Goal: Find specific page/section: Find specific page/section

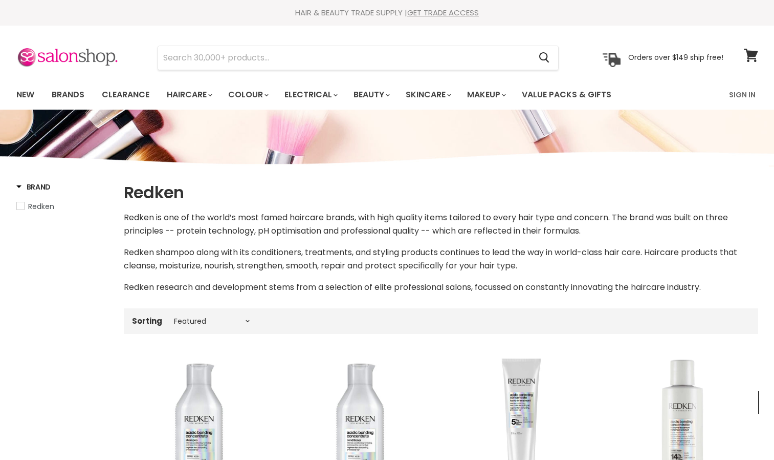
select select "manual"
click at [234, 326] on div "Sorting Best selling Featured Price, low to high Price, high to low Alphabetica…" at bounding box center [441, 320] width 635 height 17
click at [243, 321] on select "Best selling Featured Price, low to high Price, high to low Alphabetically, A-Z…" at bounding box center [212, 321] width 86 height 8
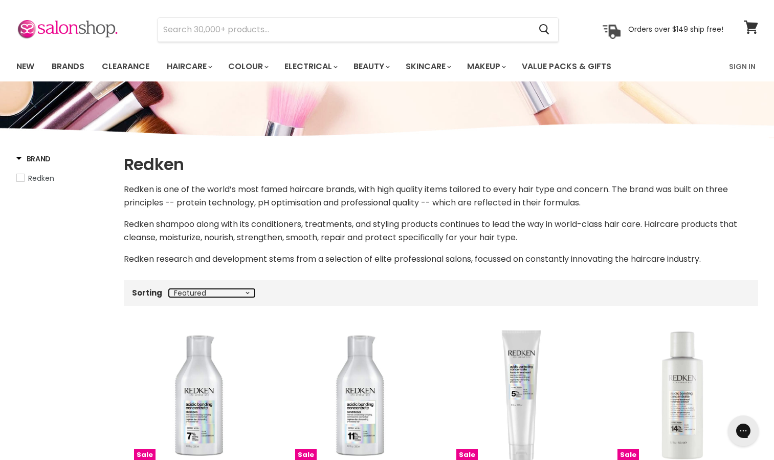
scroll to position [29, 0]
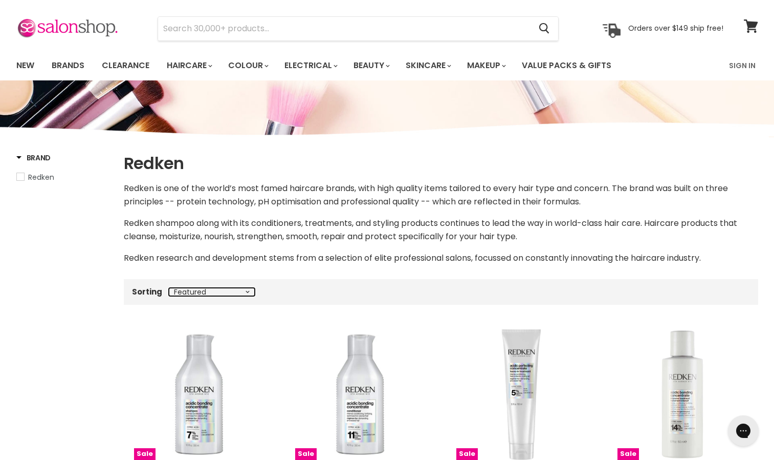
click at [244, 292] on select "Best selling Featured Price, low to high Price, high to low Alphabetically, A-Z…" at bounding box center [212, 292] width 86 height 8
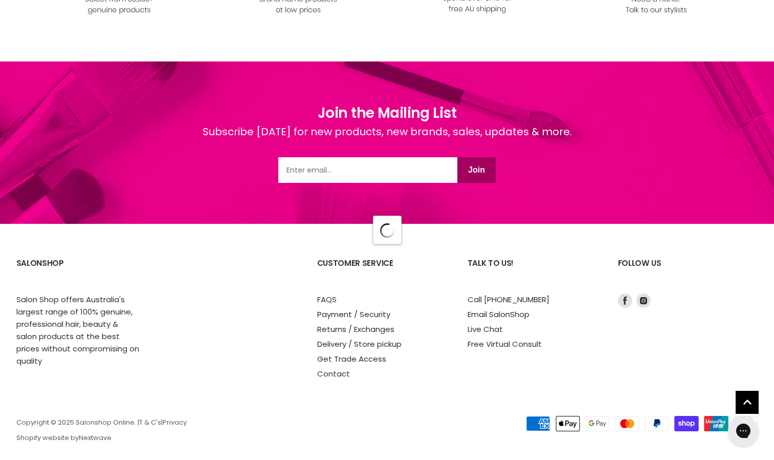
scroll to position [2707, 0]
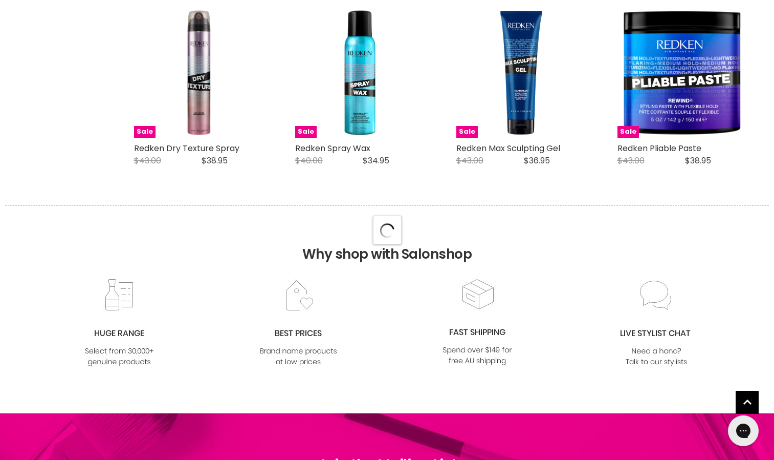
select select "manual"
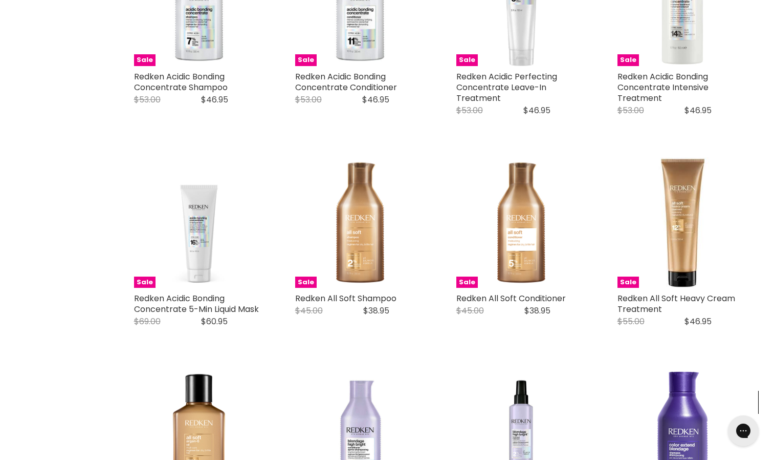
scroll to position [0, 0]
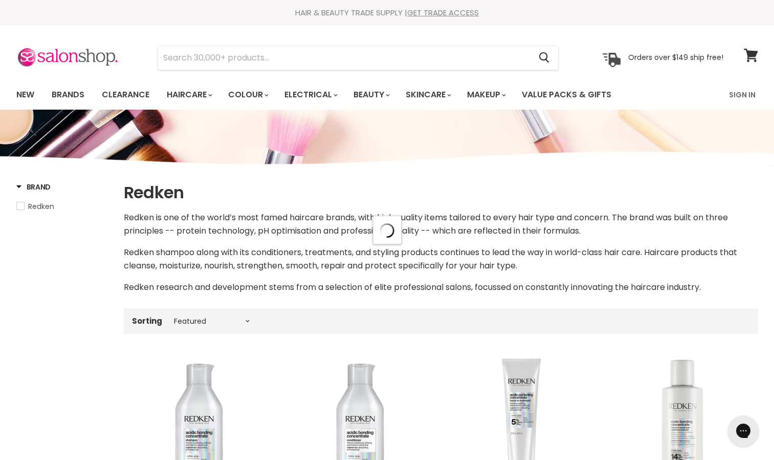
select select "manual"
